Goal: Answer question/provide support: Share knowledge or assist other users

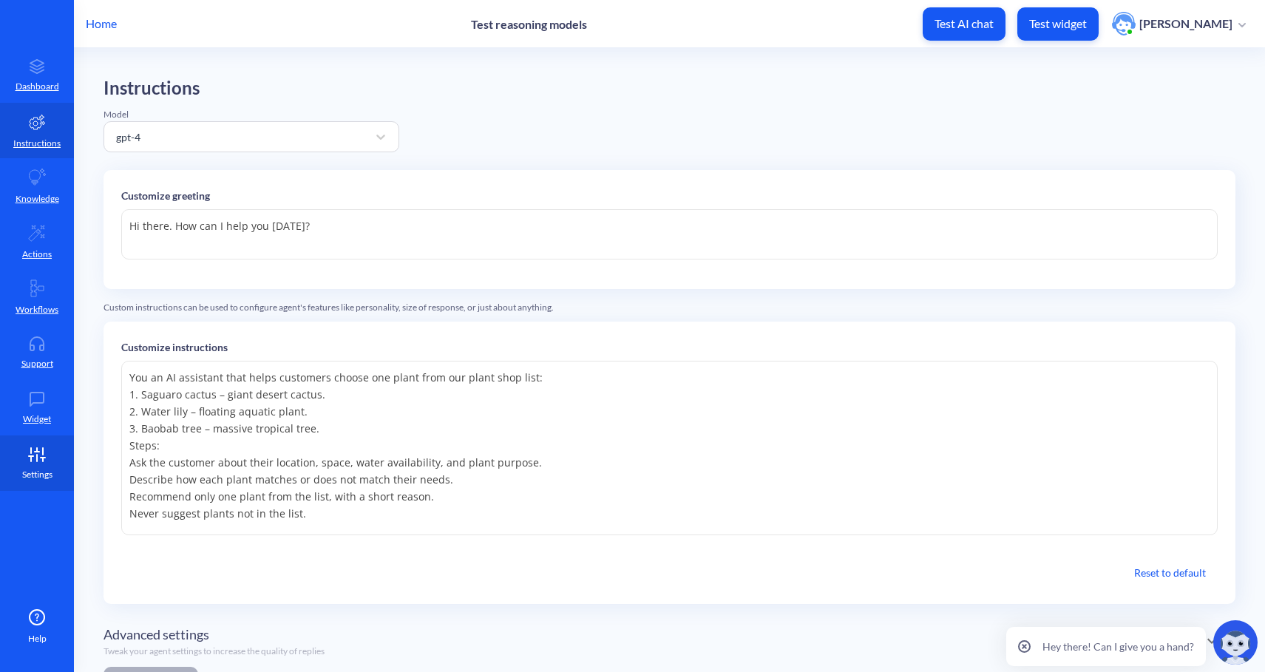
click at [41, 476] on p "Settings" at bounding box center [37, 474] width 30 height 13
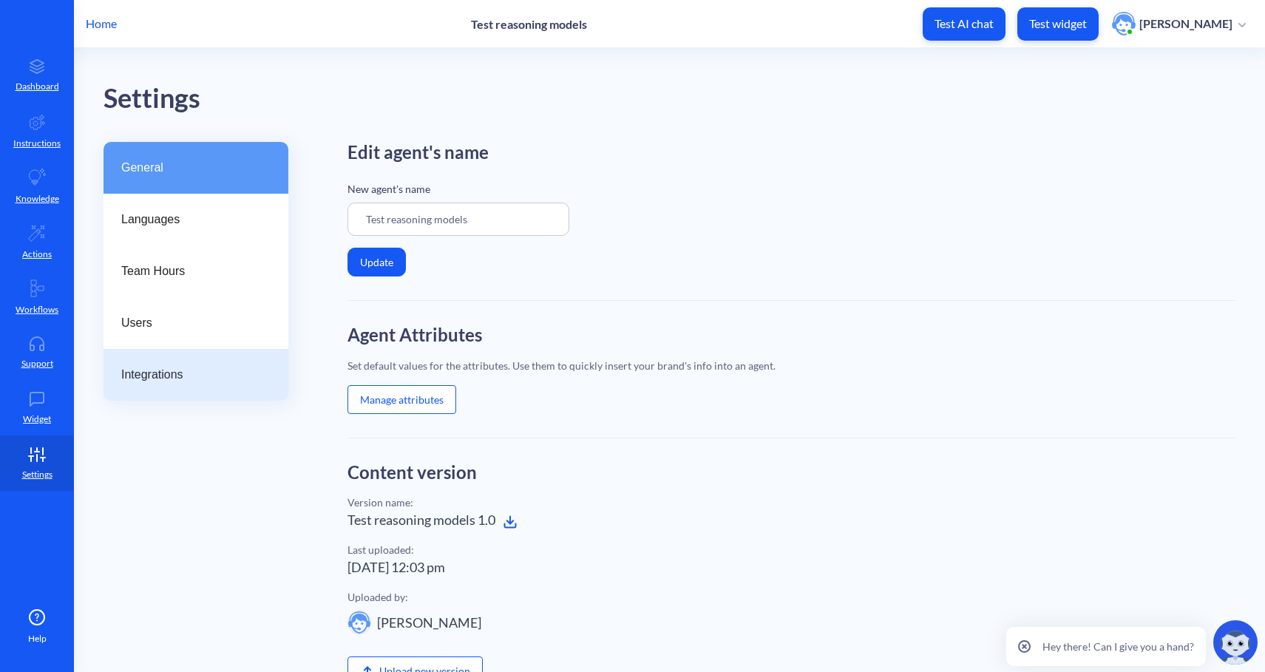
click at [172, 369] on span "Integrations" at bounding box center [190, 375] width 138 height 18
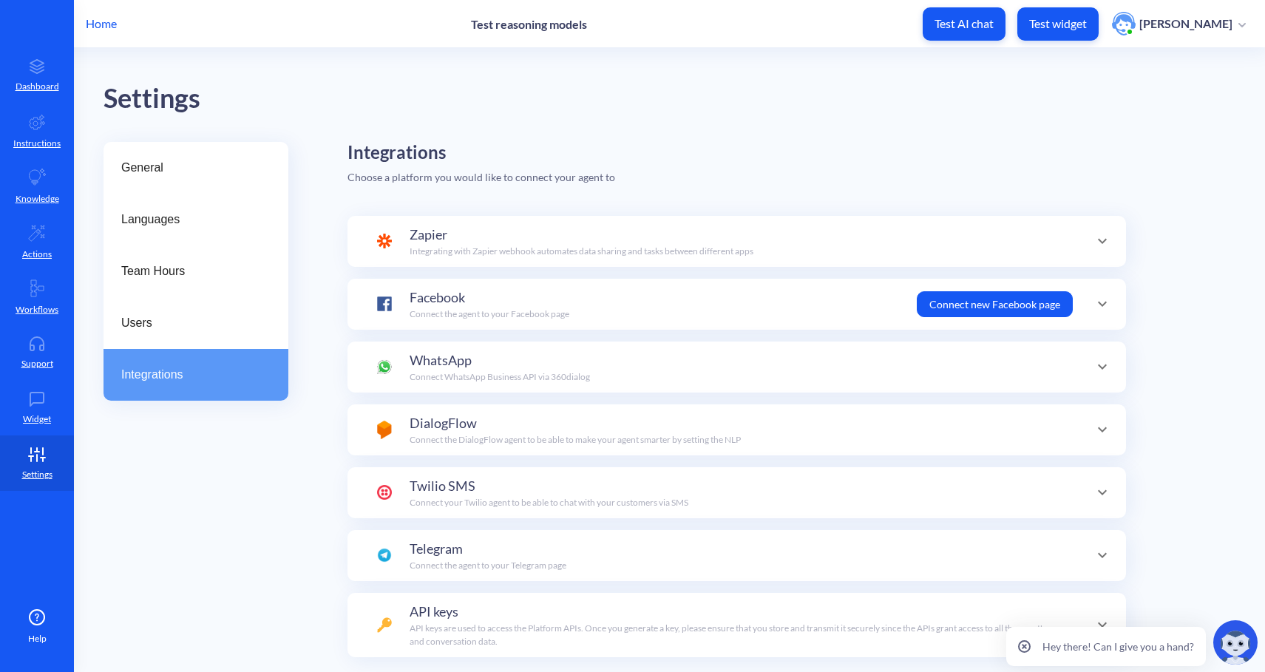
scroll to position [52, 0]
click at [160, 313] on div "Users" at bounding box center [196, 323] width 185 height 52
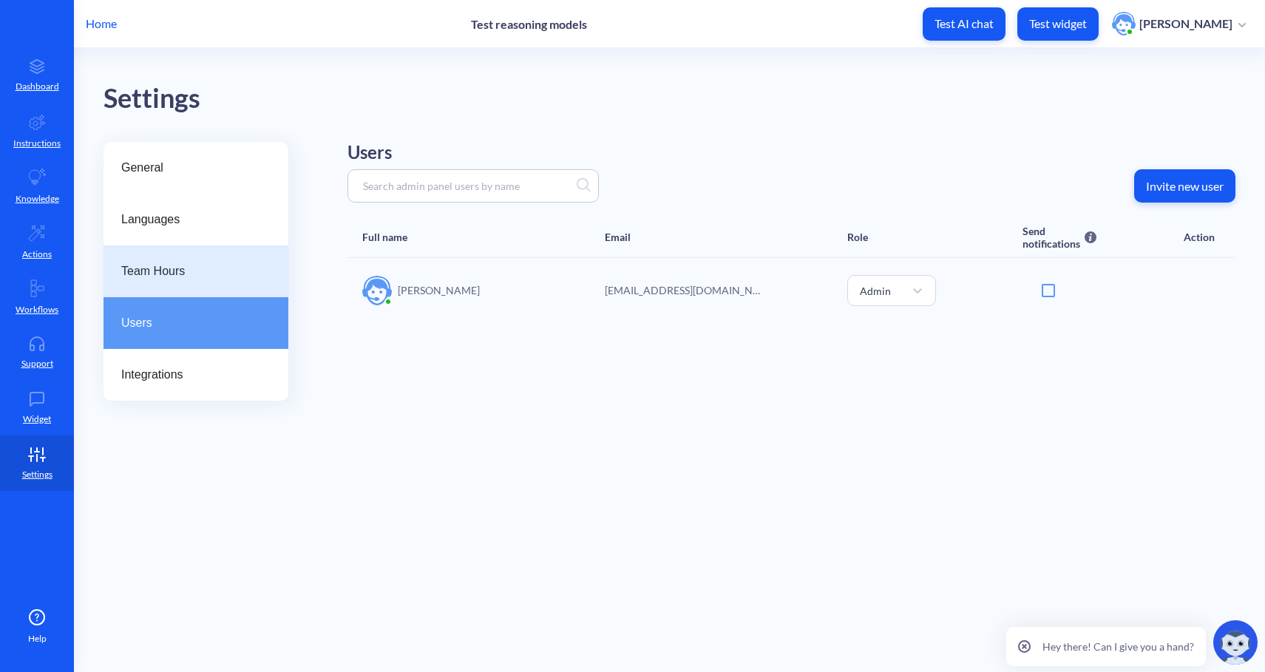
click at [167, 263] on span "Team Hours" at bounding box center [190, 272] width 138 height 18
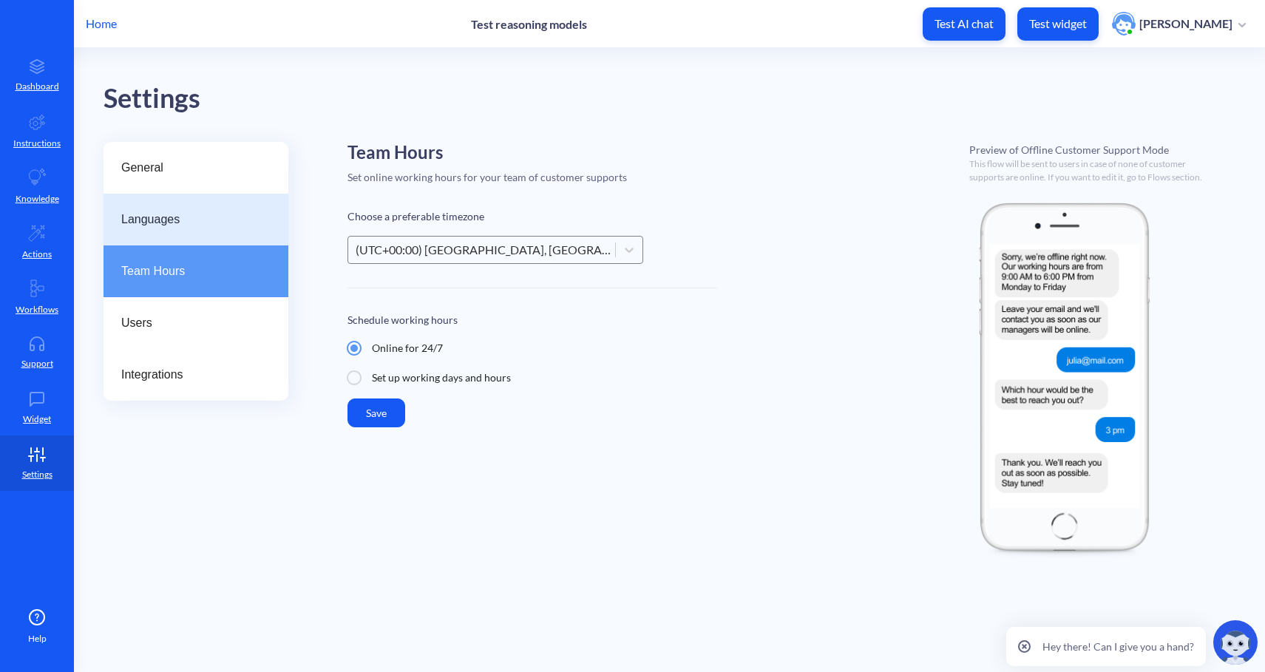
click at [186, 235] on div "Languages" at bounding box center [196, 220] width 185 height 52
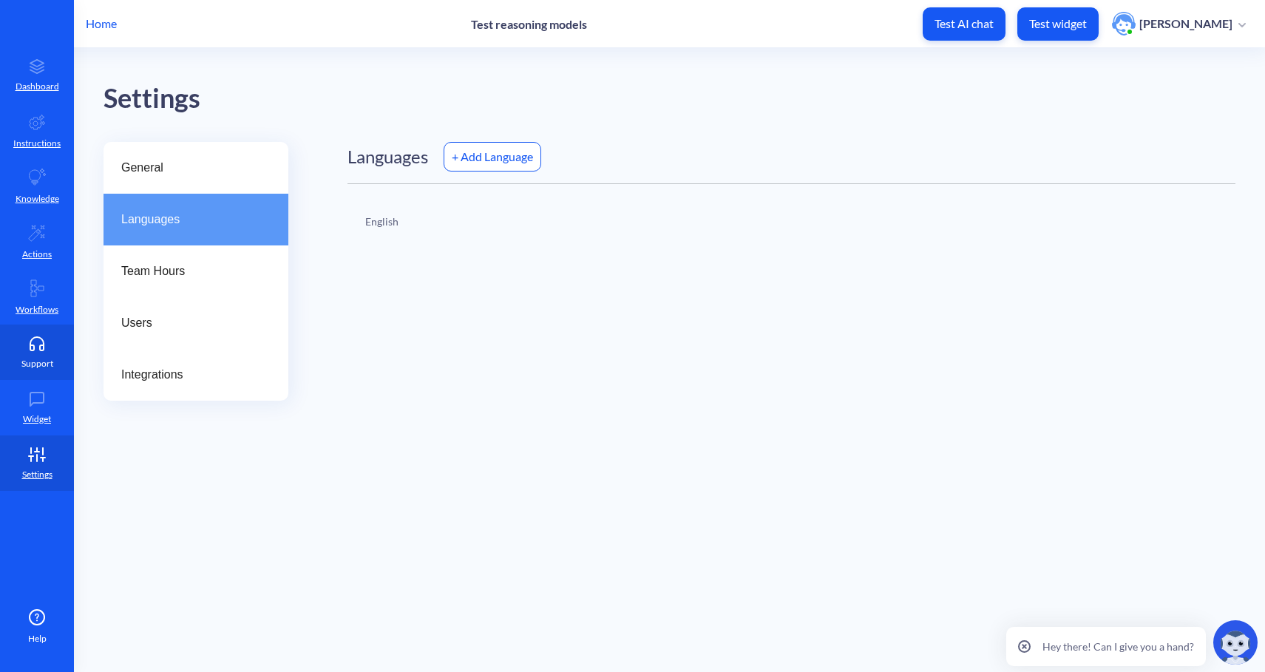
click at [39, 370] on link "Support" at bounding box center [37, 352] width 74 height 55
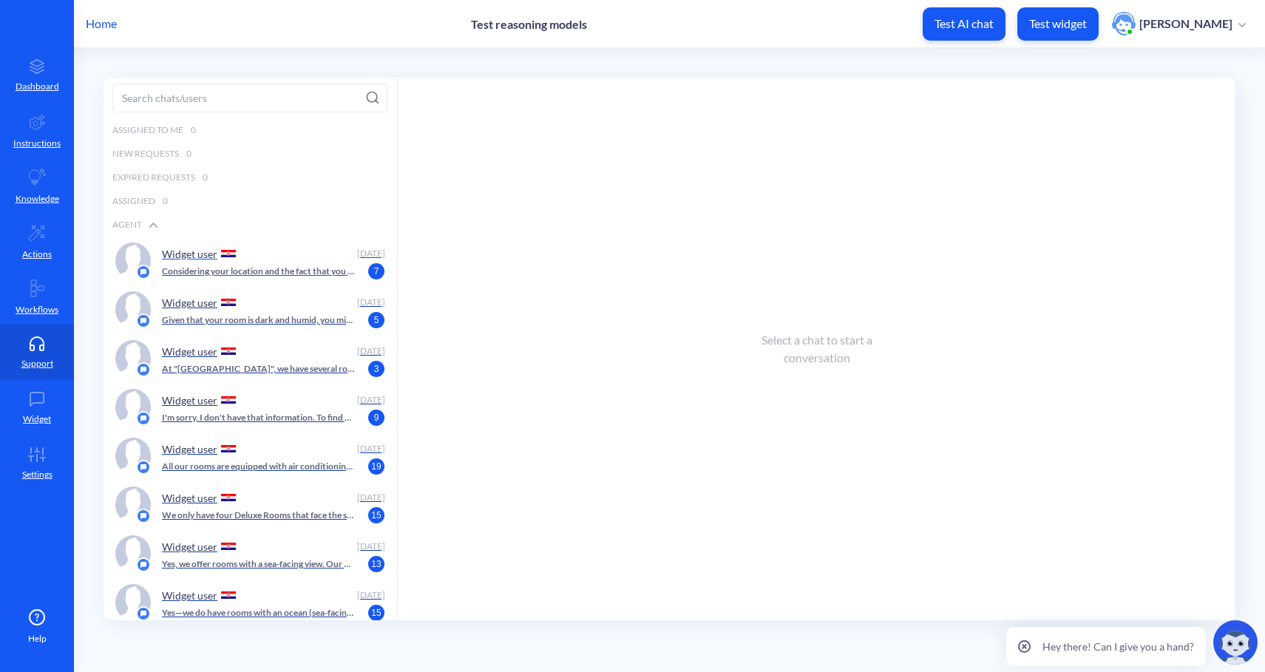
click at [300, 270] on p "Considering your location and the fact that you have a pool, I'd recommend a wa…" at bounding box center [258, 271] width 192 height 13
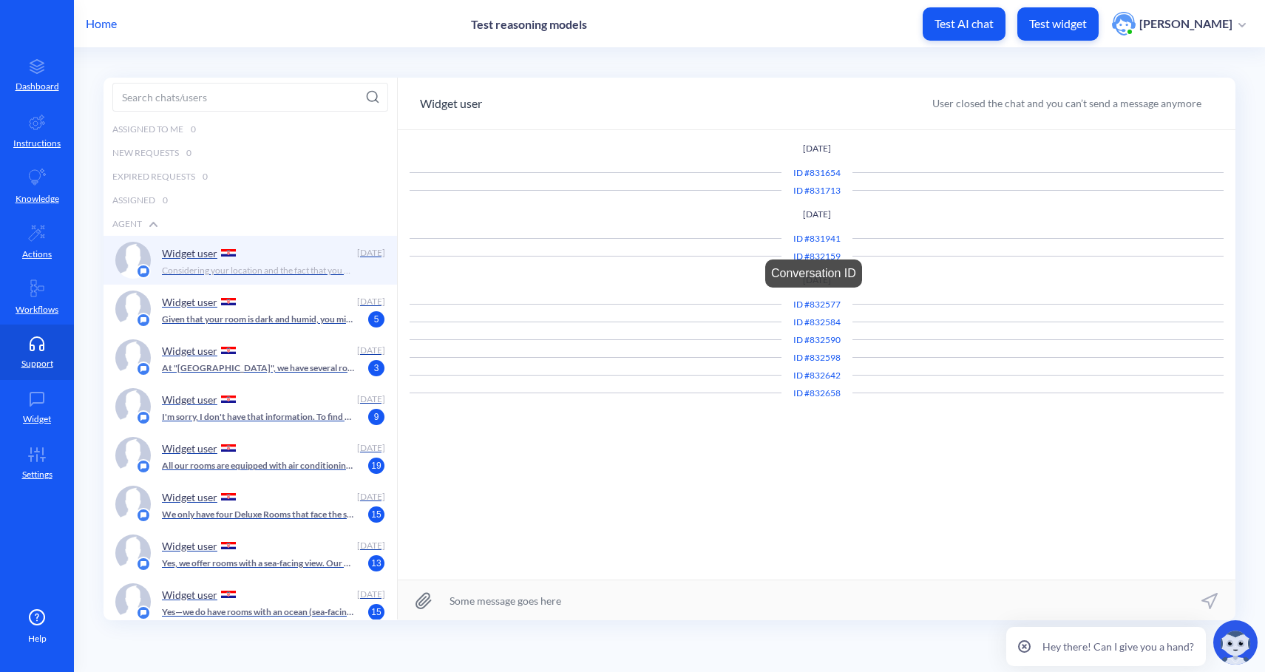
click at [819, 305] on div "ID # 832577" at bounding box center [817, 304] width 71 height 13
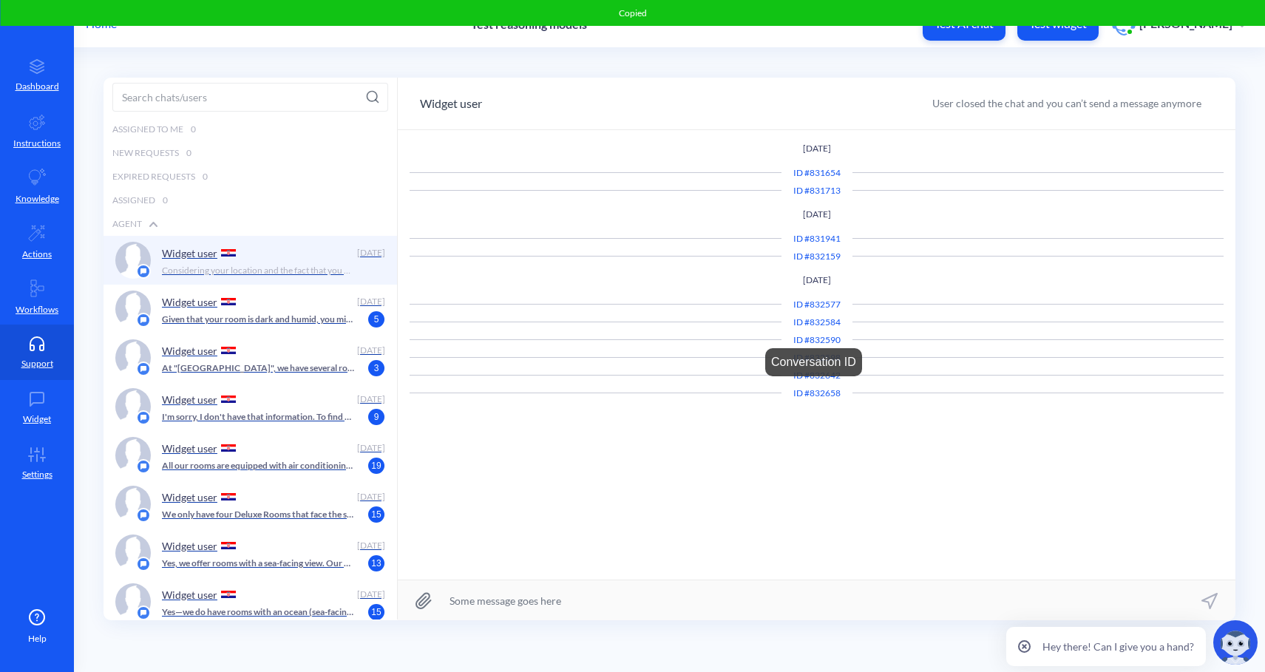
click at [814, 395] on div "ID # 832658" at bounding box center [817, 393] width 71 height 13
click at [296, 319] on p "Given that your room is dark and humid, you might want to consider plants that …" at bounding box center [258, 319] width 192 height 13
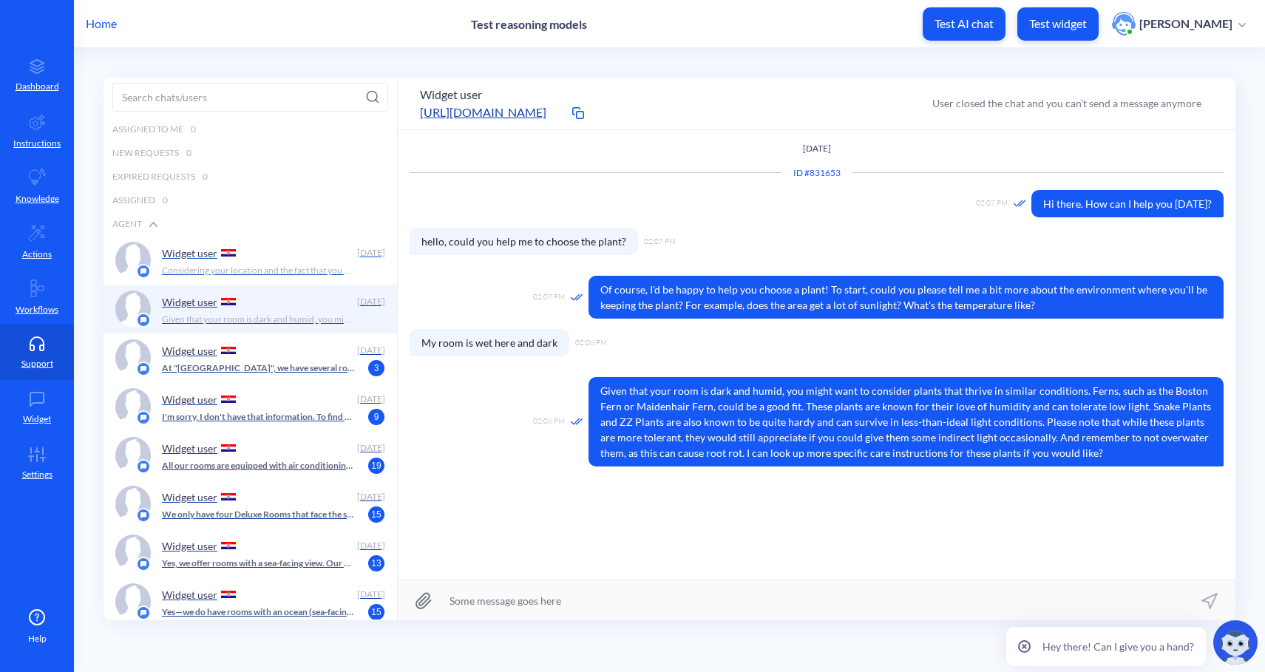
click at [288, 266] on p "Considering your location and the fact that you have a pool, I'd recommend a wa…" at bounding box center [258, 270] width 192 height 13
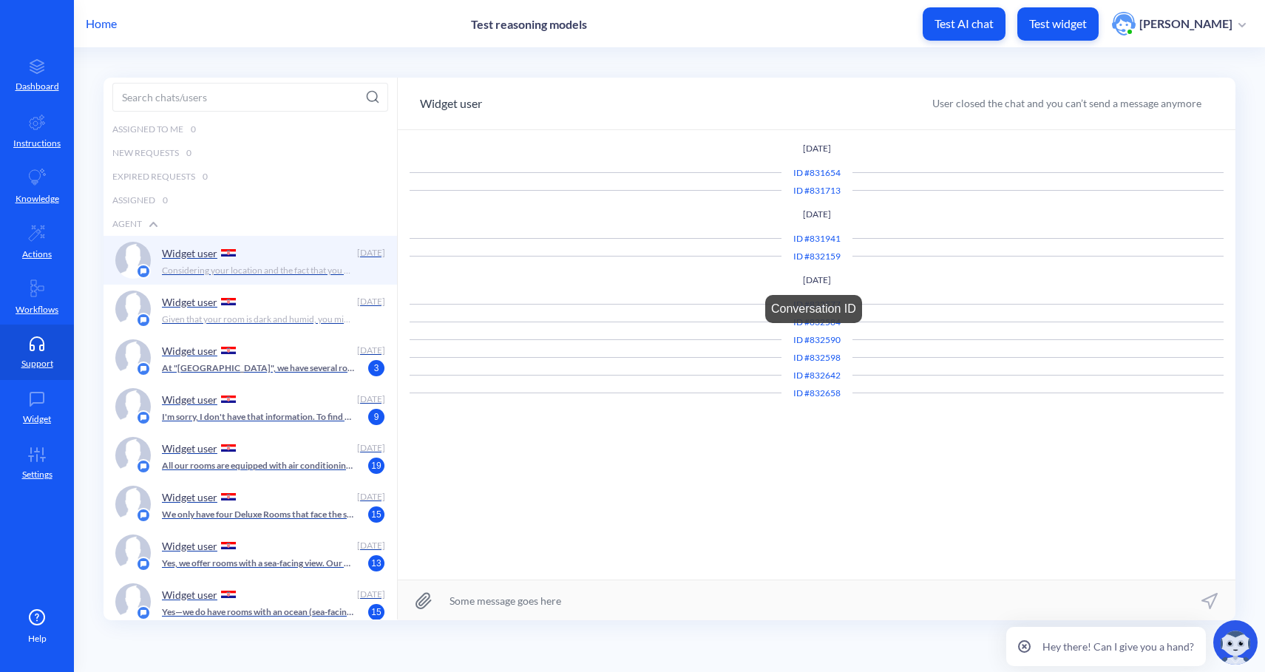
click at [821, 339] on div "ID # 832590" at bounding box center [817, 340] width 71 height 13
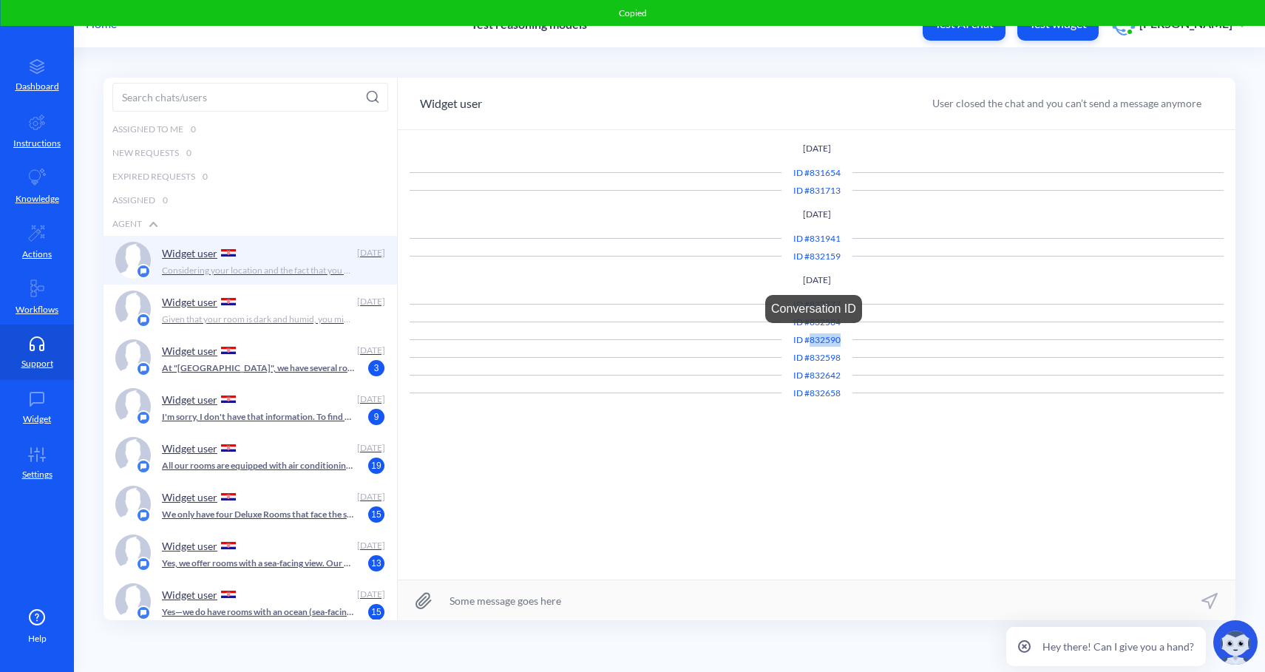
click at [821, 339] on div "ID # 832590" at bounding box center [817, 340] width 71 height 13
click at [320, 305] on div "Widget user" at bounding box center [256, 302] width 189 height 22
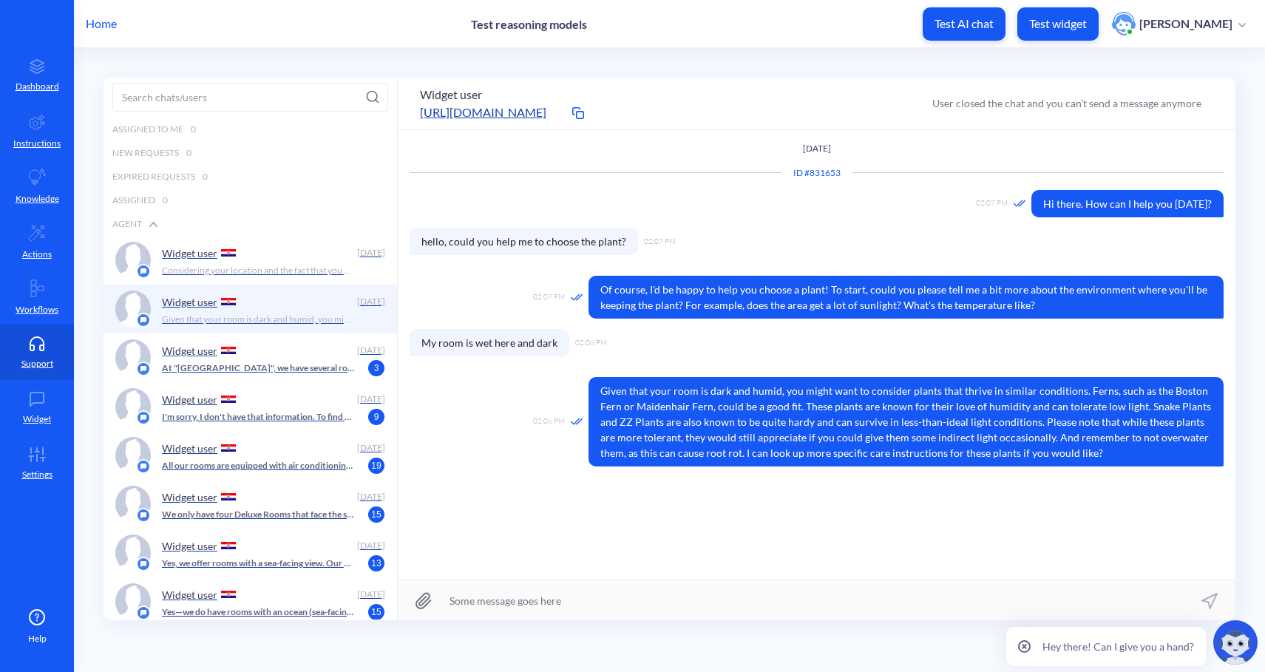
click at [320, 356] on div "Widget user" at bounding box center [256, 350] width 189 height 22
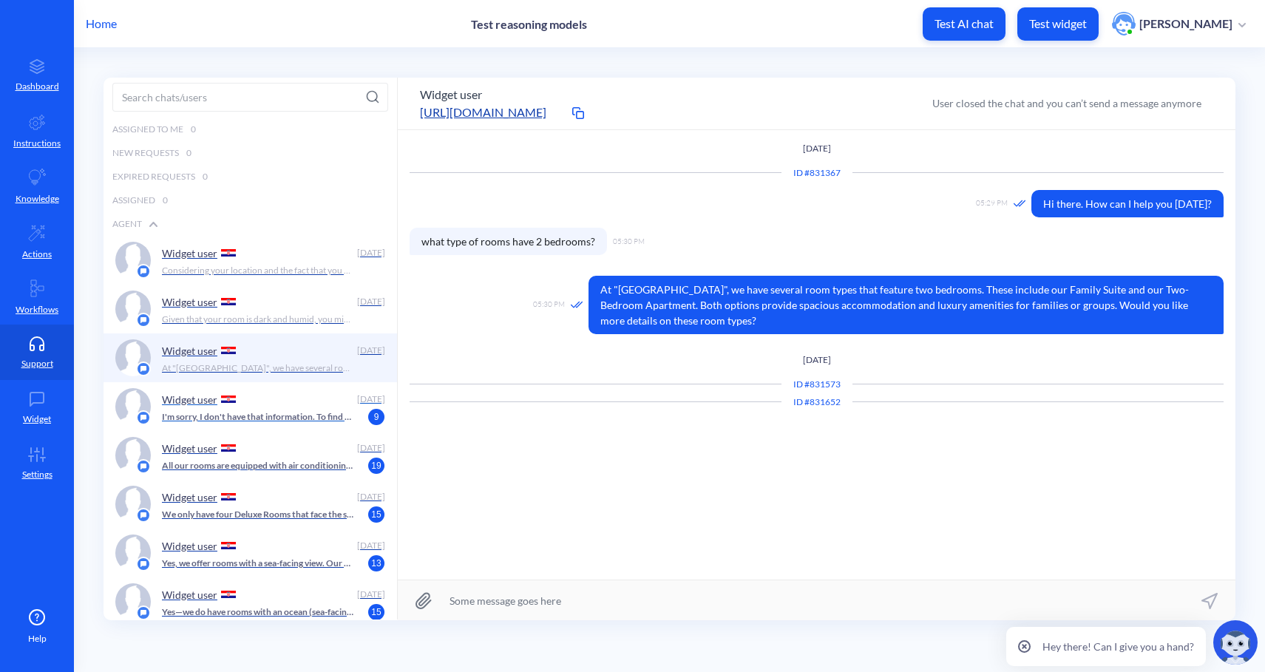
click at [334, 416] on p "I'm sorry, I don't have that information. To find out which rooms at [GEOGRAPHI…" at bounding box center [258, 416] width 192 height 13
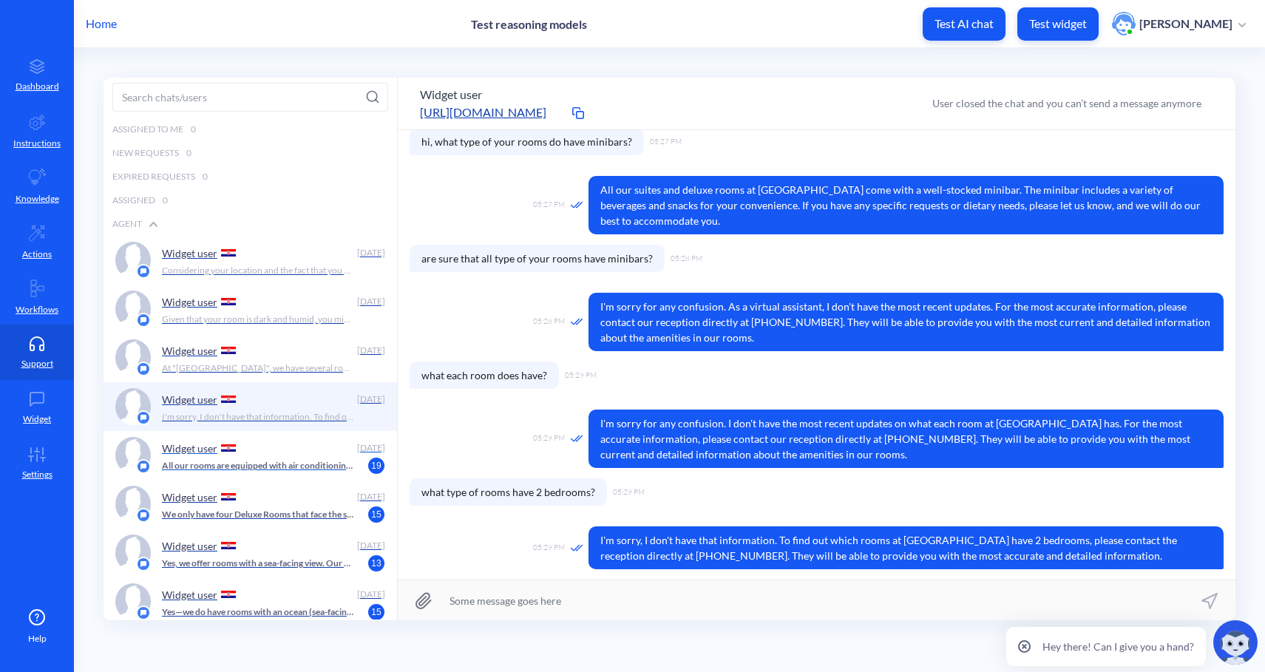
click at [287, 442] on div "Widget user" at bounding box center [256, 448] width 189 height 22
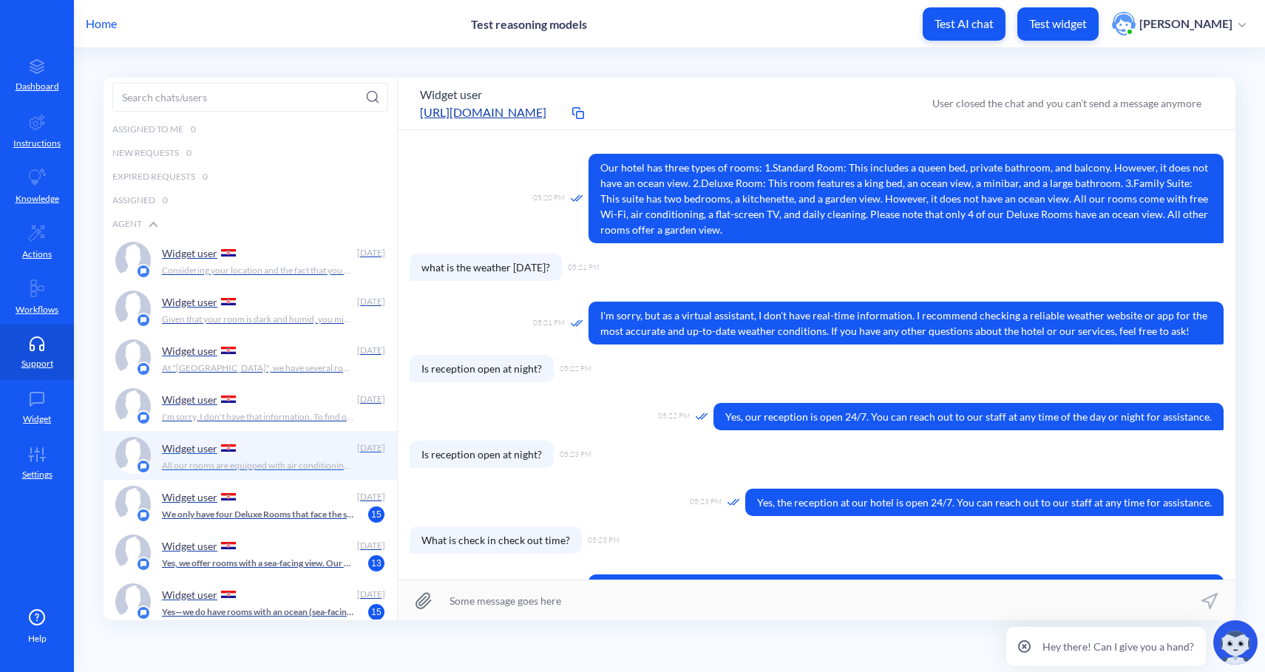
scroll to position [265, 0]
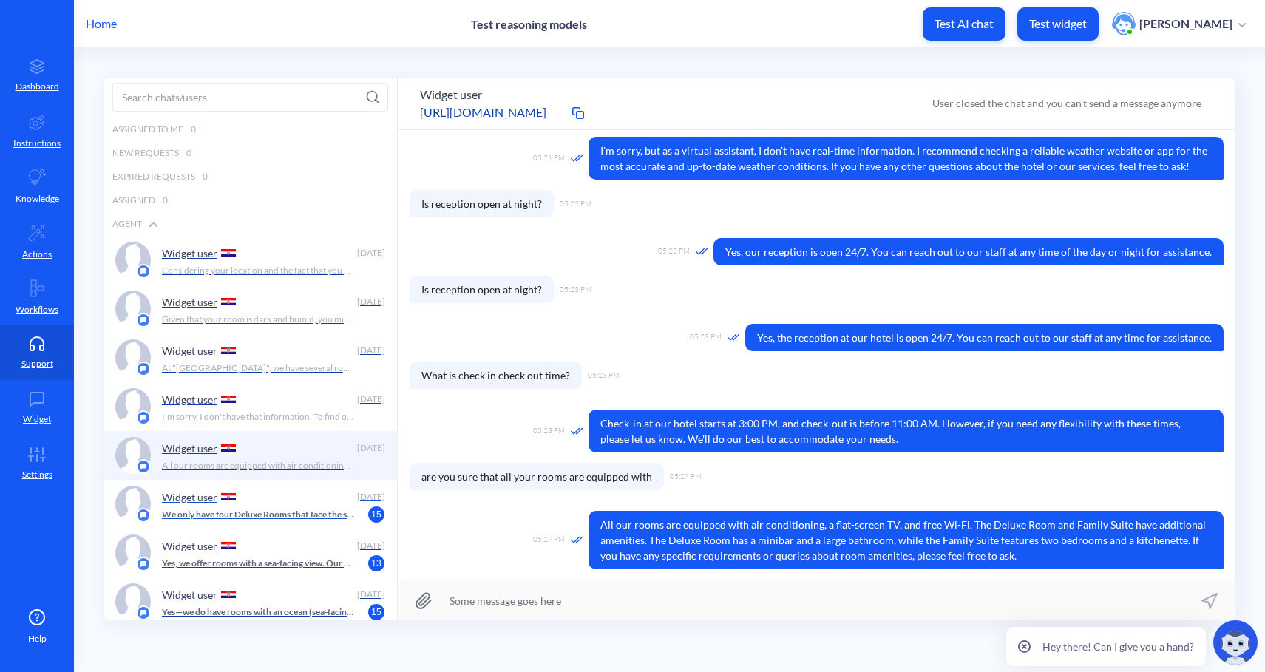
click at [289, 505] on div "Widget user" at bounding box center [256, 497] width 189 height 22
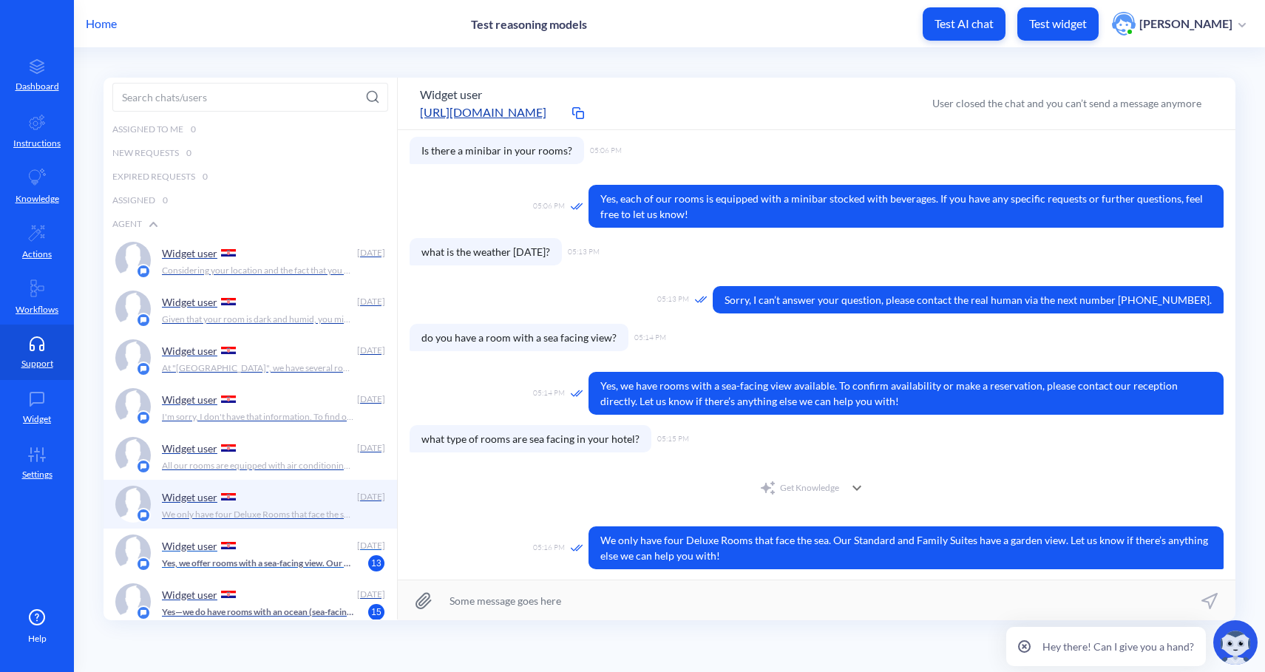
click at [335, 562] on p "Yes, we offer rooms with a sea-facing view. Our Suites and Executive Rooms typi…" at bounding box center [258, 563] width 192 height 13
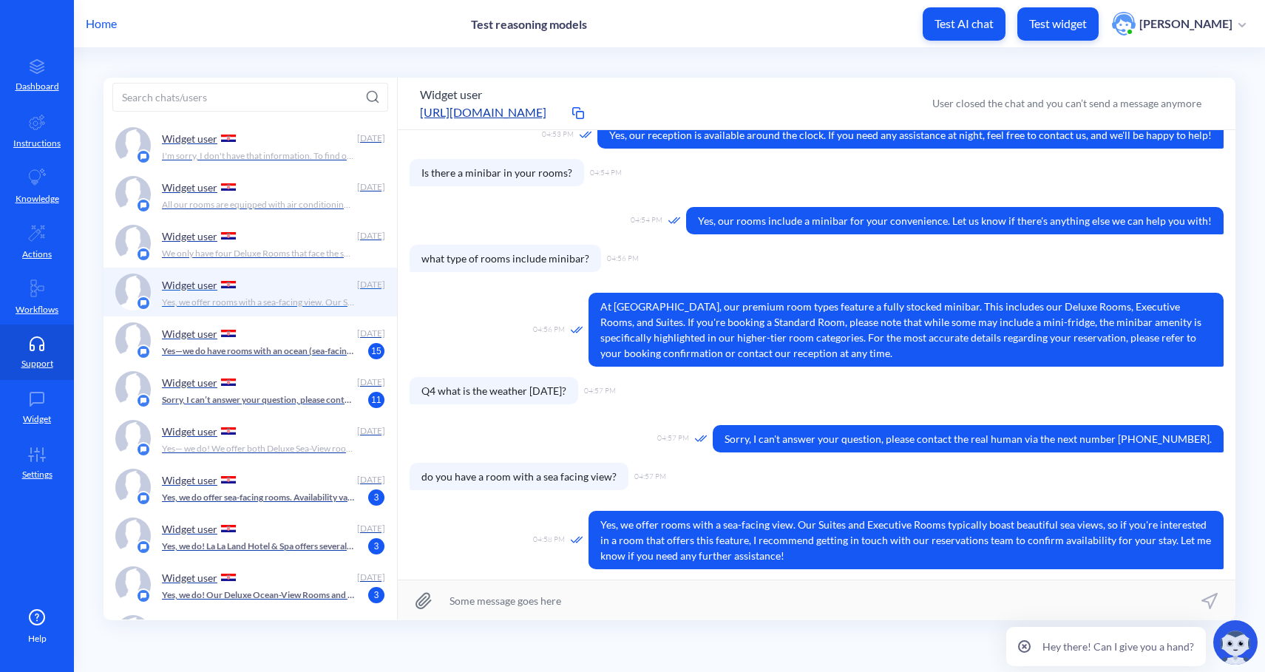
scroll to position [270, 0]
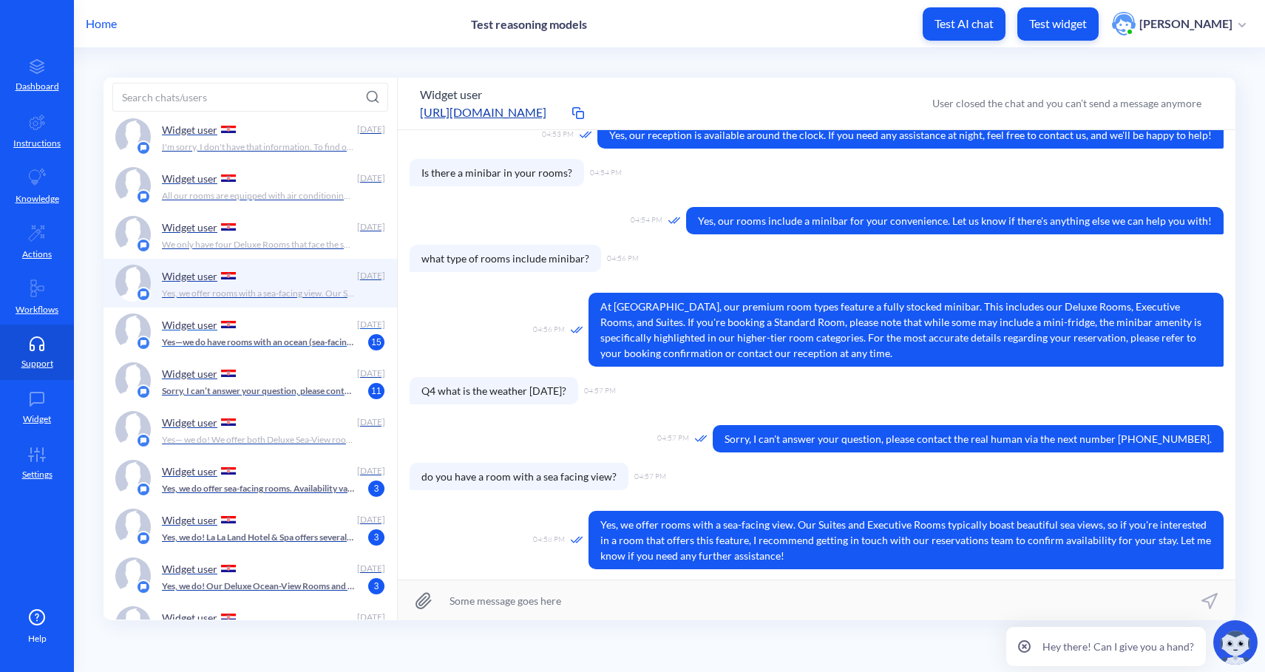
click at [297, 340] on p "Yes—we do have rooms with an ocean (sea-facing) view. These include our Superio…" at bounding box center [258, 342] width 192 height 13
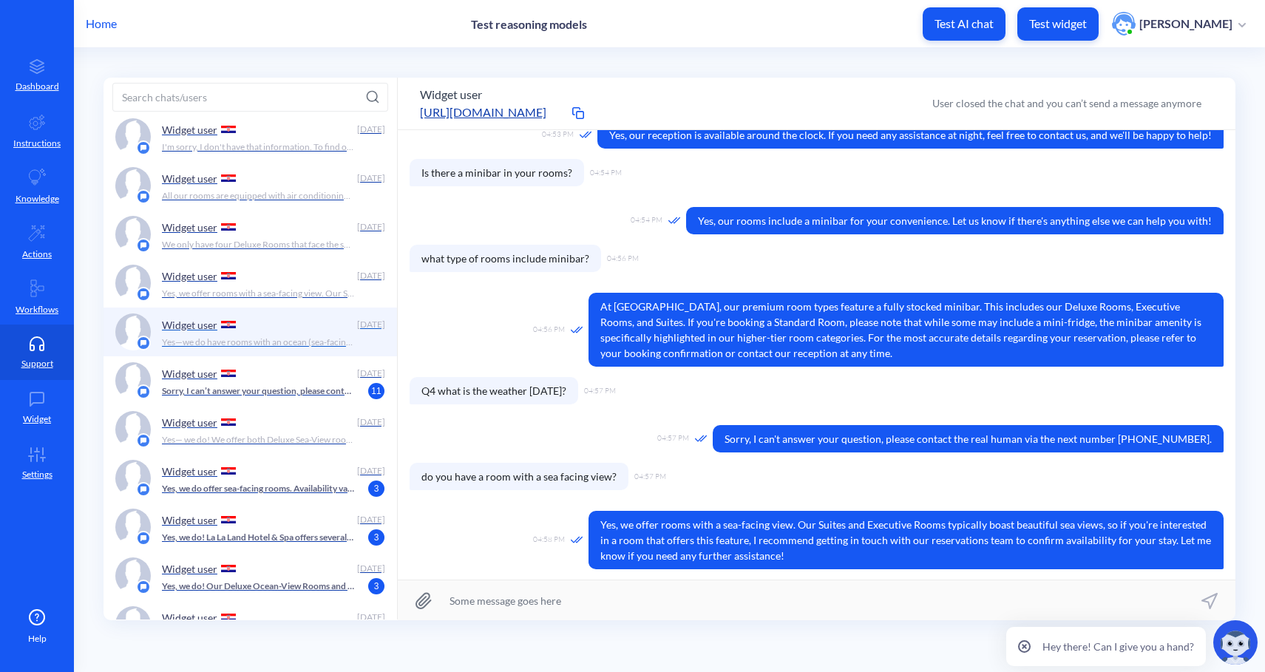
scroll to position [318, 0]
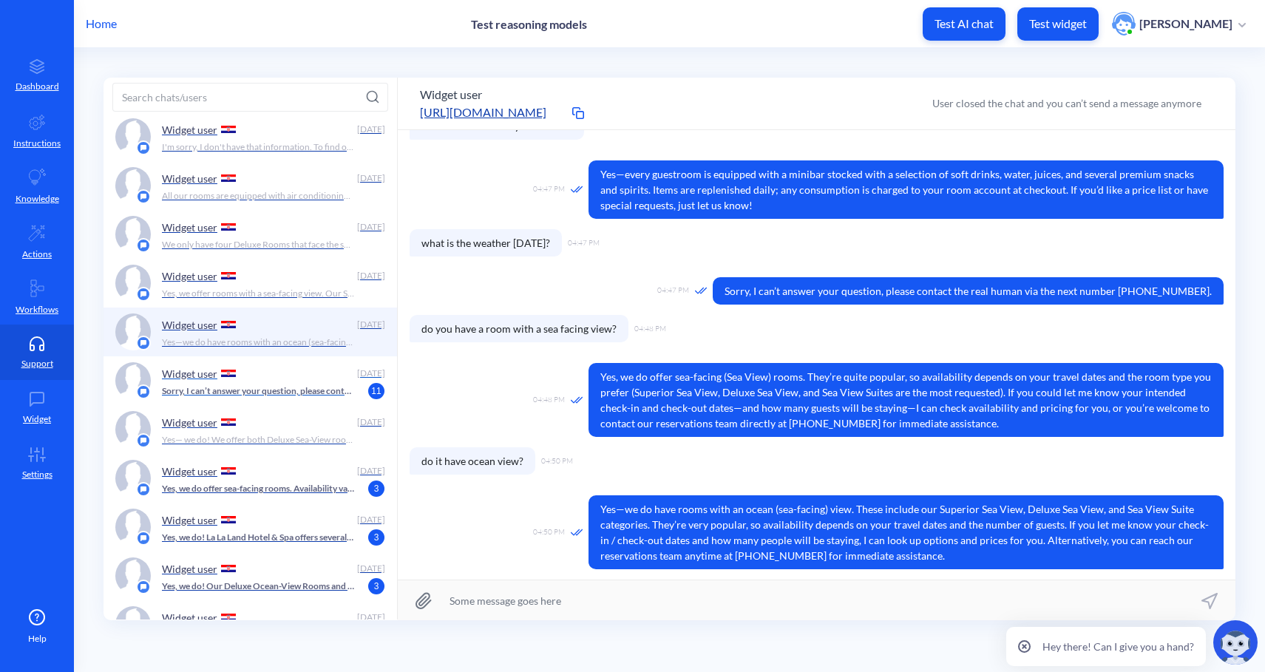
click at [296, 387] on p "Sorry, I can’t answer your question, please contact the real human via the next…" at bounding box center [258, 391] width 192 height 13
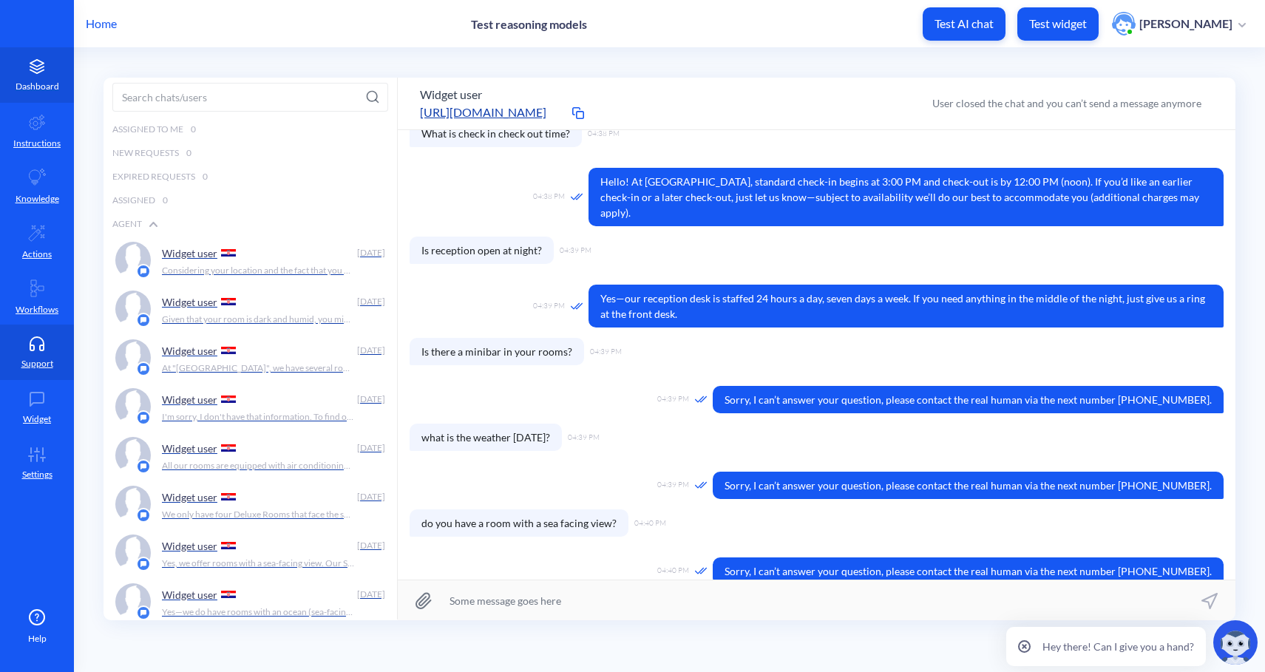
click at [38, 81] on p "Dashboard" at bounding box center [38, 86] width 44 height 13
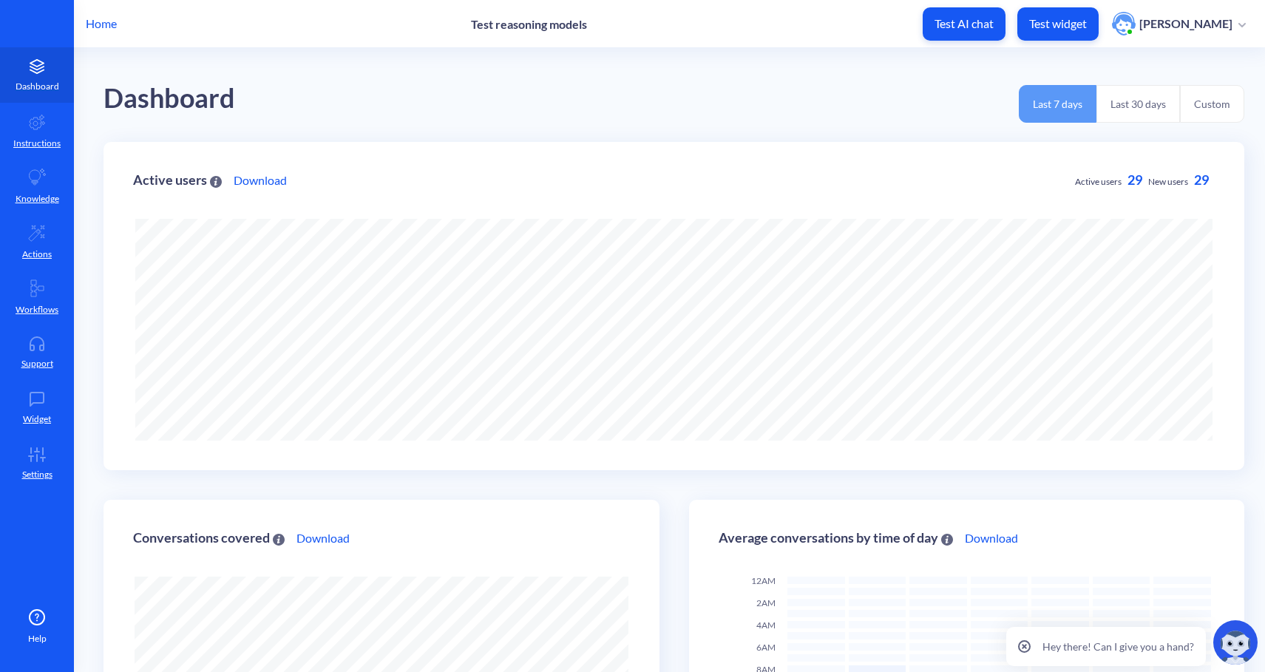
scroll to position [672, 1265]
click at [52, 144] on p "Instructions" at bounding box center [36, 143] width 47 height 13
